Goal: Information Seeking & Learning: Understand process/instructions

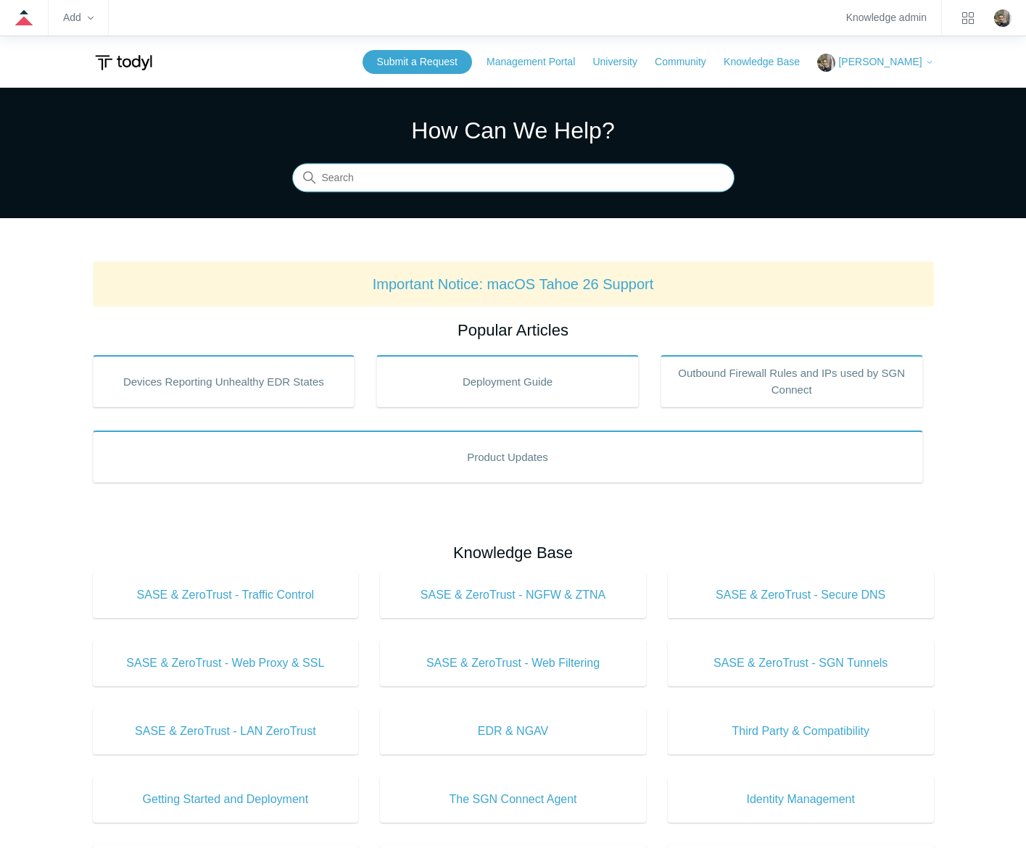
click at [603, 173] on input "Search" at bounding box center [513, 178] width 442 height 29
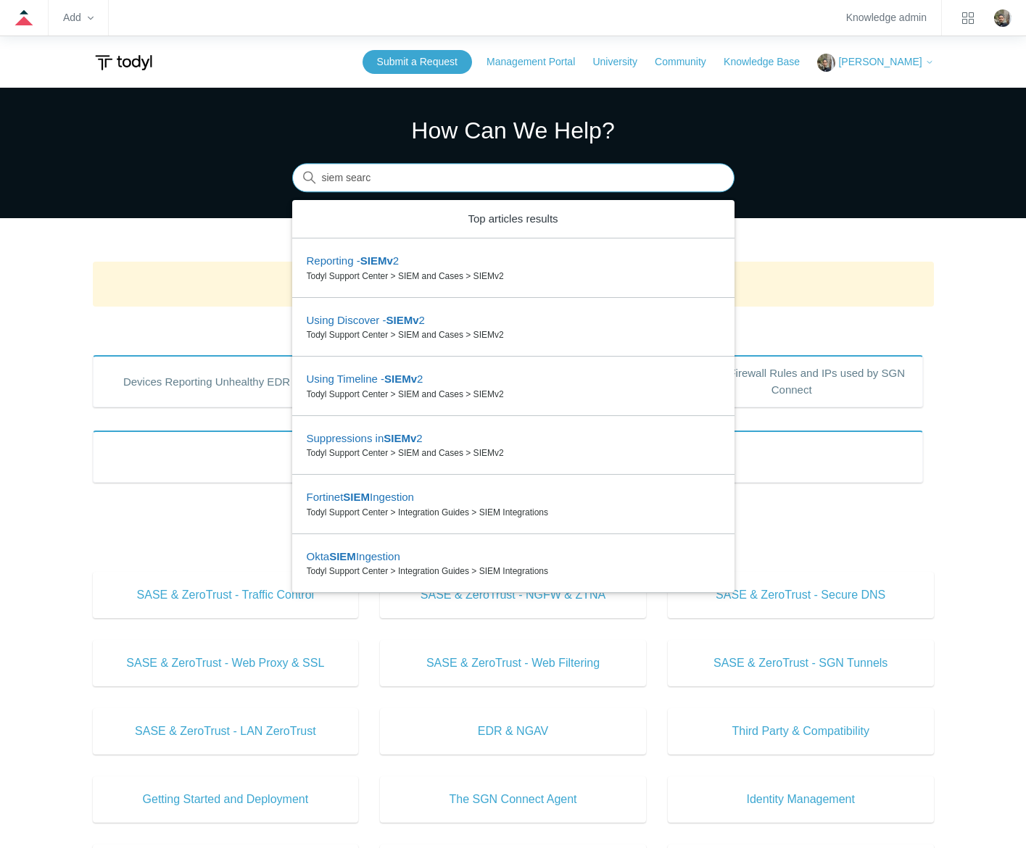
type input "siem search"
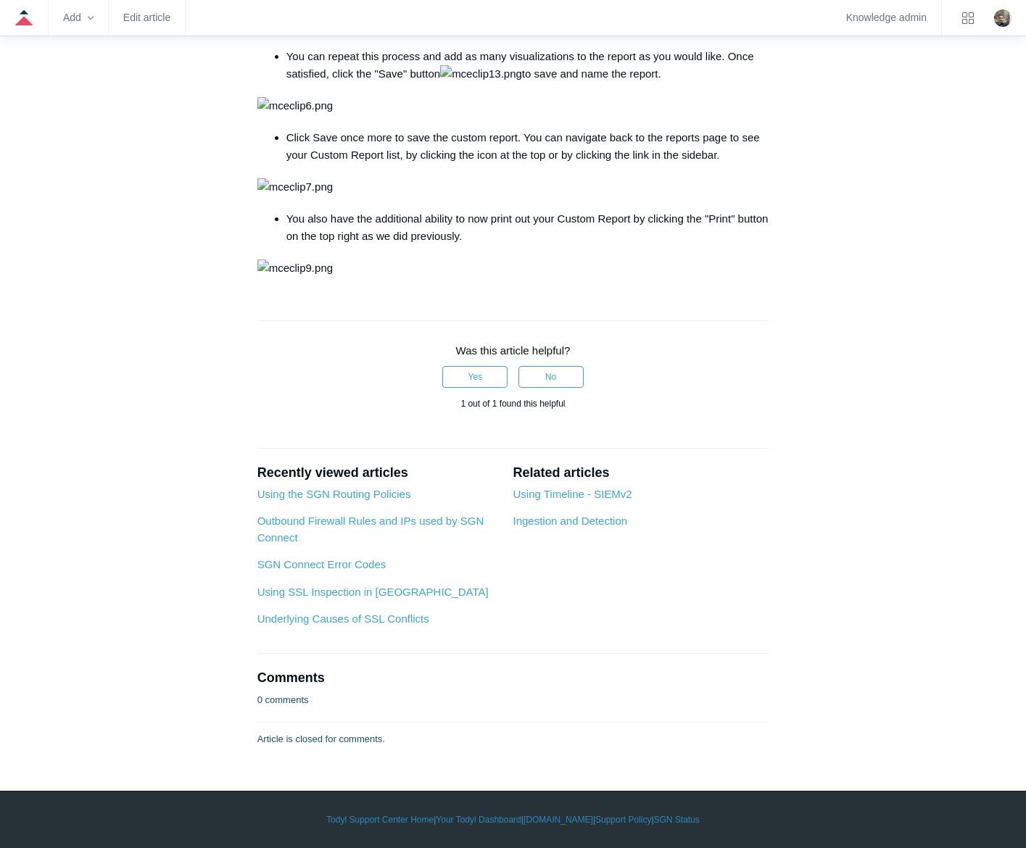
scroll to position [5297, 0]
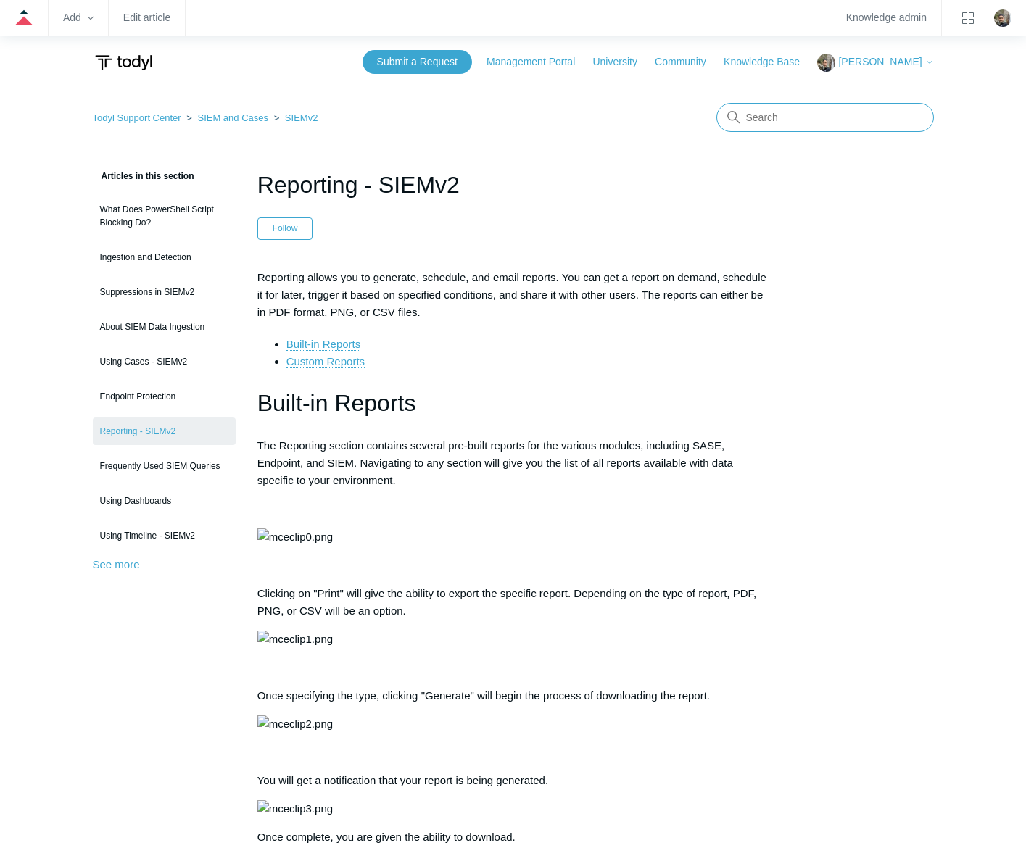
click at [831, 126] on input "Search" at bounding box center [824, 117] width 217 height 29
type input "export to excel"
